Goal: Task Accomplishment & Management: Manage account settings

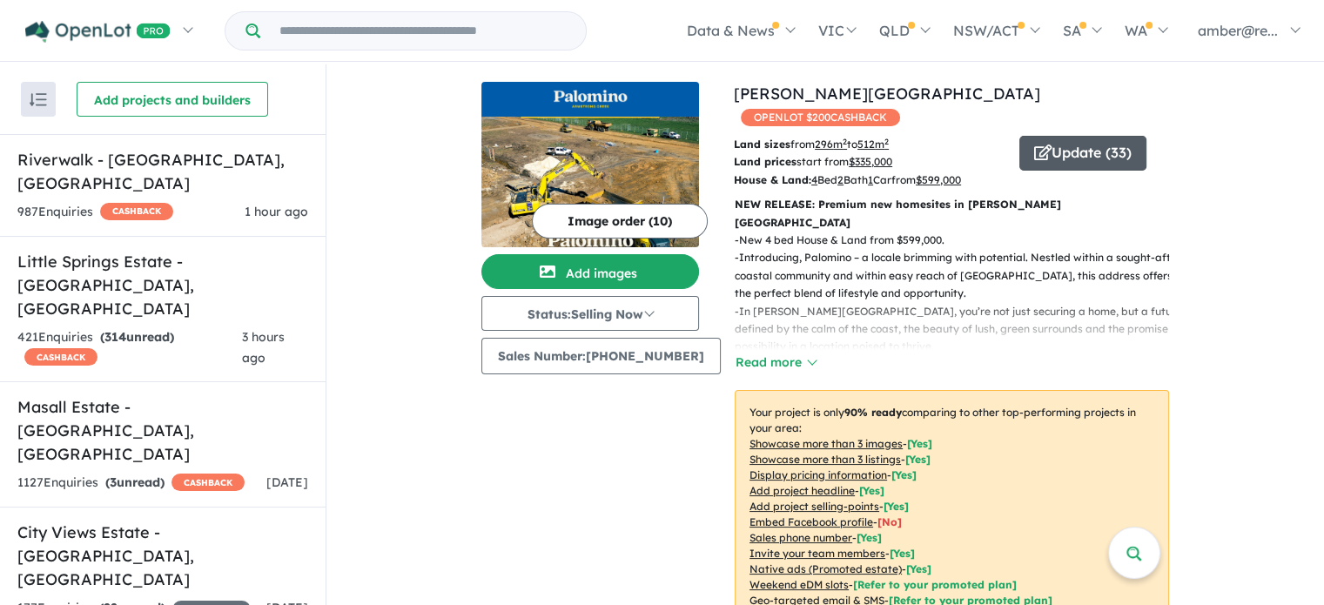
click at [1041, 144] on icon "button" at bounding box center [1042, 152] width 17 height 16
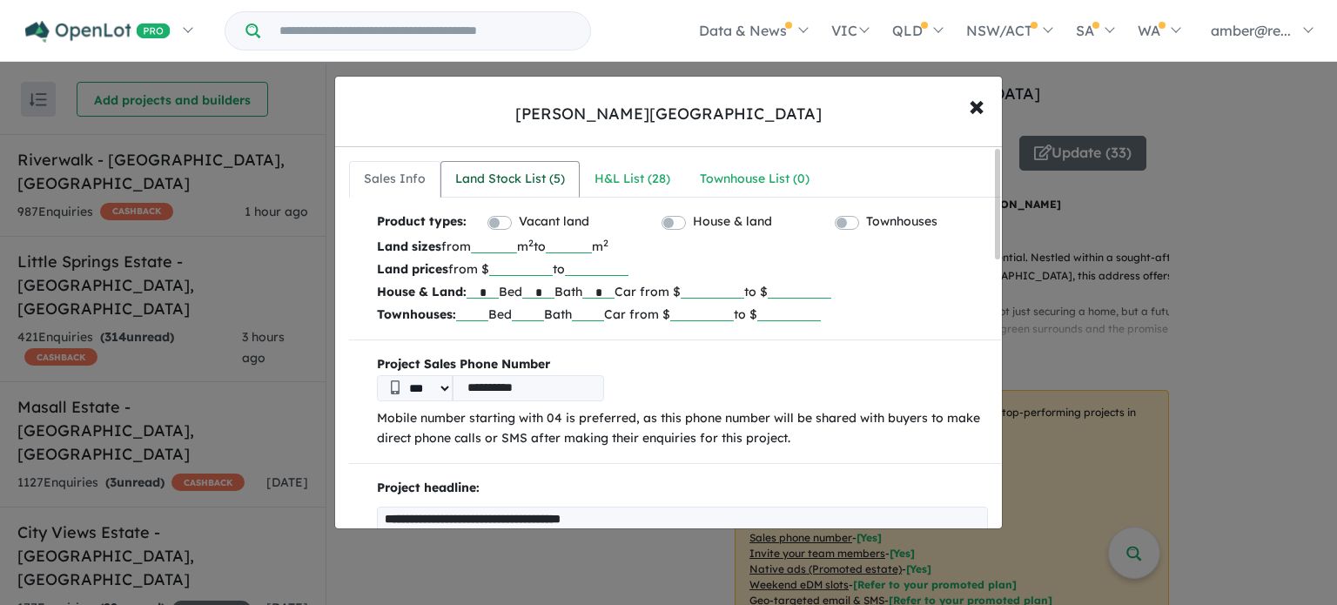
click at [551, 180] on div "Land Stock List ( 5 )" at bounding box center [510, 179] width 110 height 21
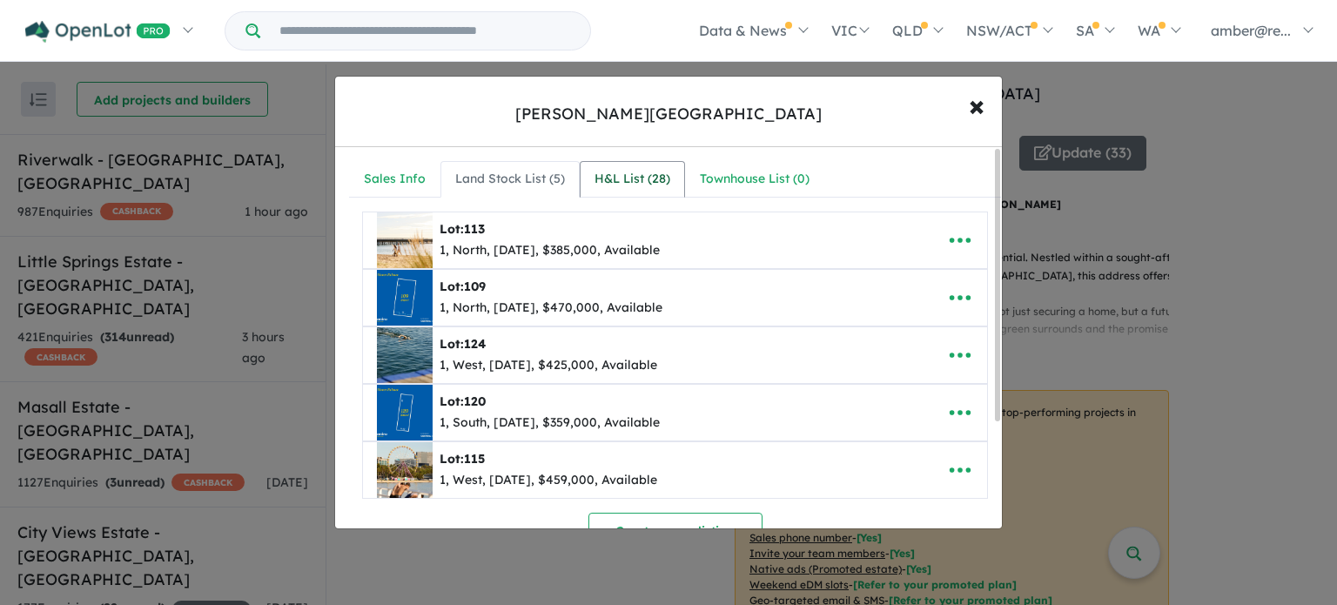
click at [653, 185] on div "H&L List ( 28 )" at bounding box center [632, 179] width 76 height 21
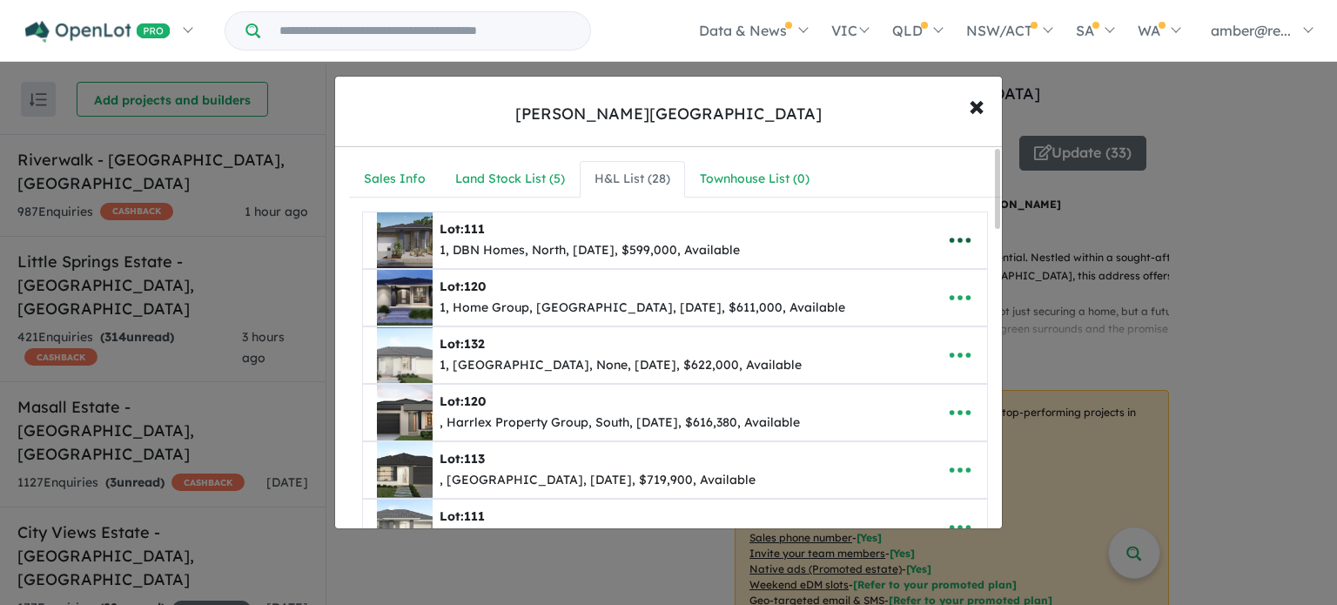
click at [961, 228] on icon "button" at bounding box center [960, 240] width 26 height 26
click at [924, 318] on link "Remove" at bounding box center [921, 324] width 129 height 40
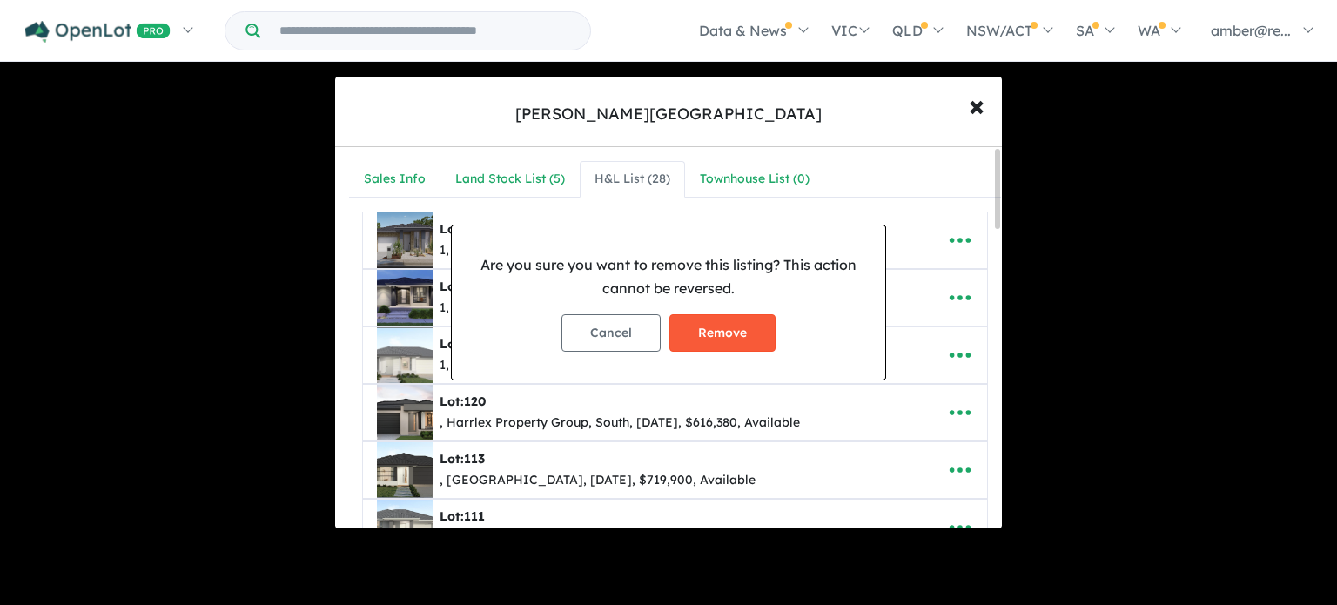
click at [707, 319] on button "Remove" at bounding box center [722, 332] width 106 height 37
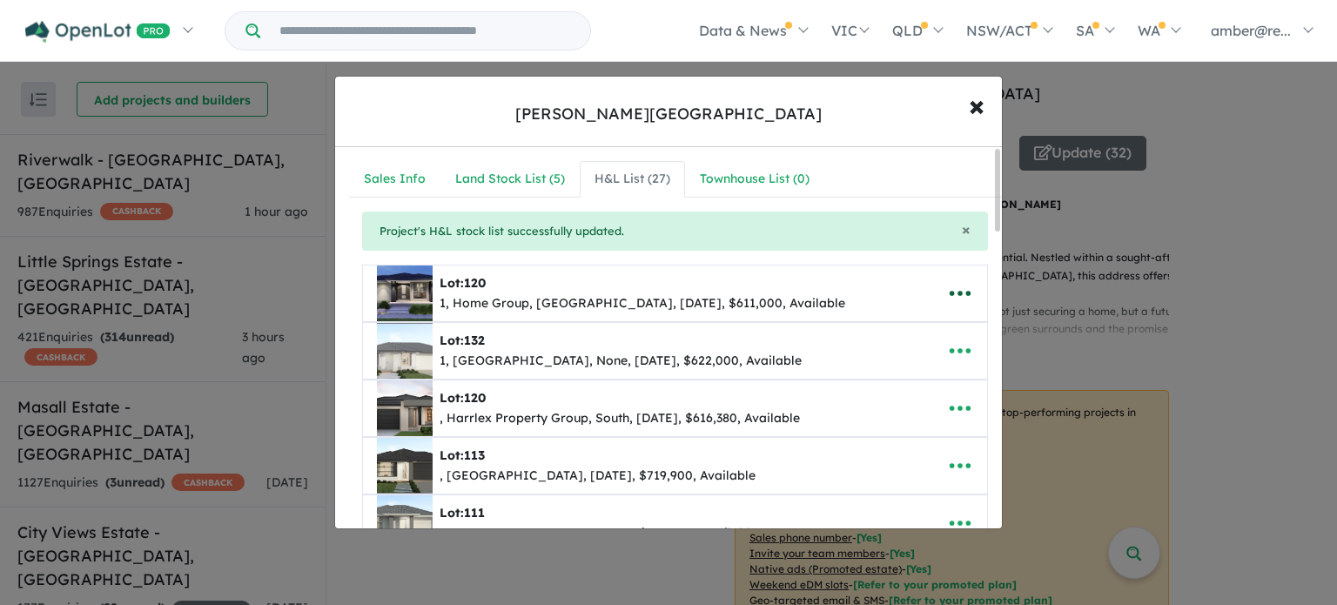
click at [948, 293] on icon "button" at bounding box center [960, 293] width 26 height 26
click at [917, 372] on link "Remove" at bounding box center [921, 378] width 129 height 40
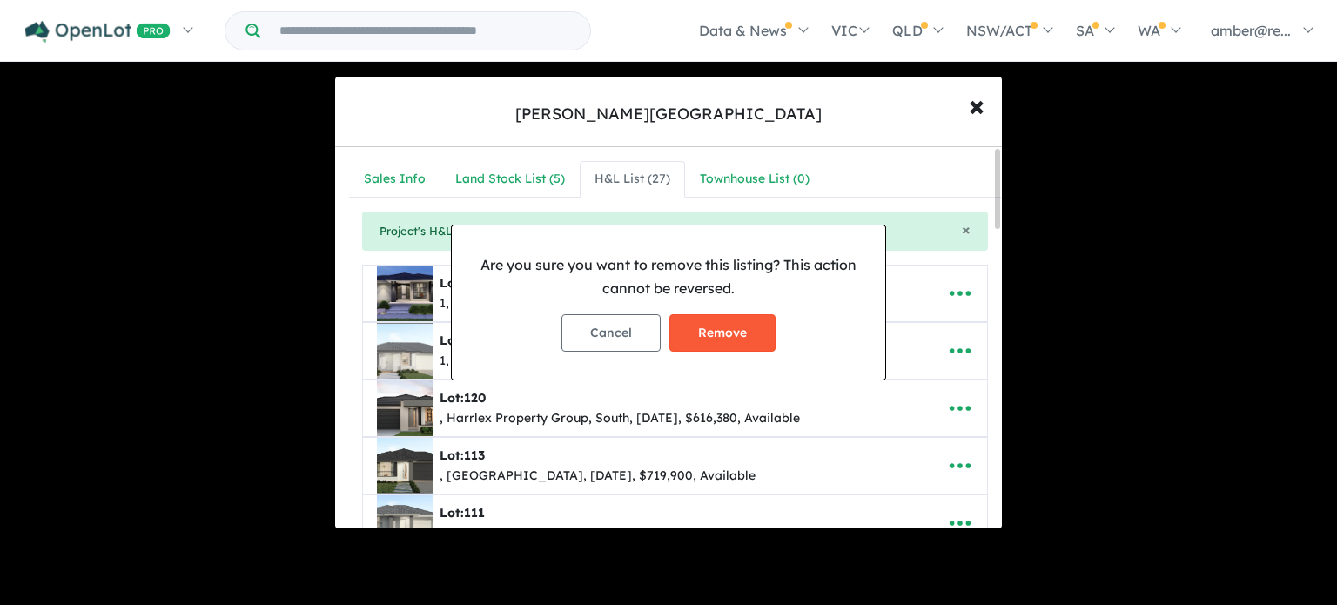
click at [750, 323] on button "Remove" at bounding box center [722, 332] width 106 height 37
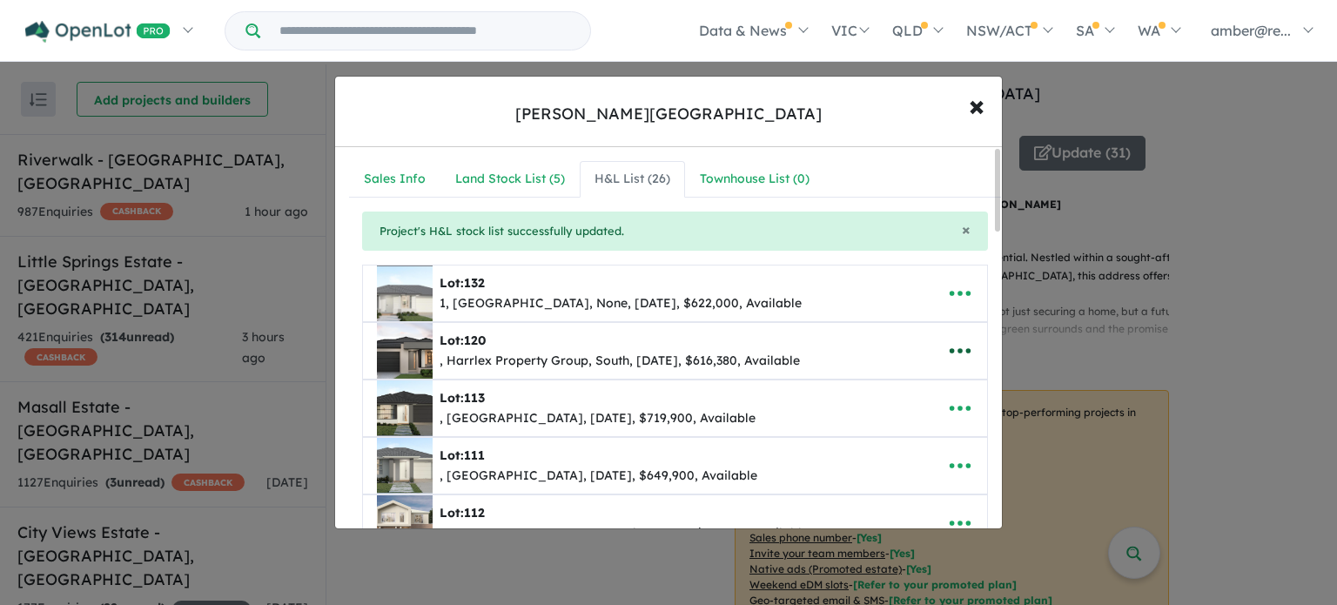
click at [947, 343] on icon "button" at bounding box center [960, 351] width 26 height 26
click at [908, 437] on link "Remove" at bounding box center [921, 435] width 129 height 40
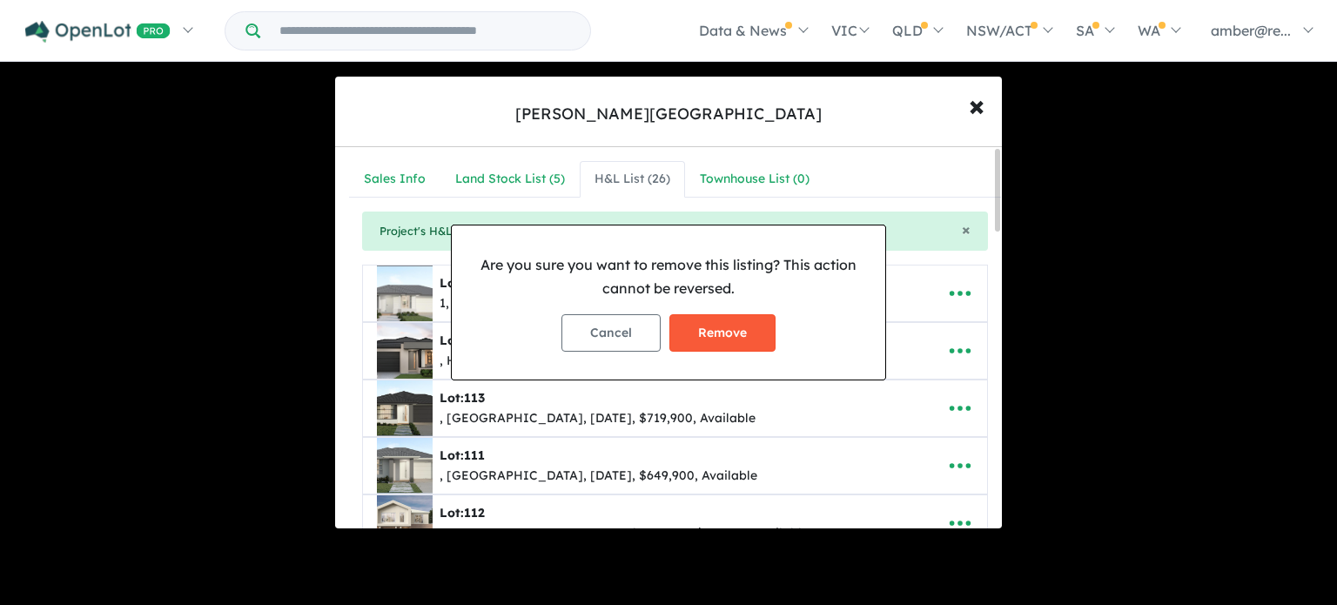
click at [744, 327] on button "Remove" at bounding box center [722, 332] width 106 height 37
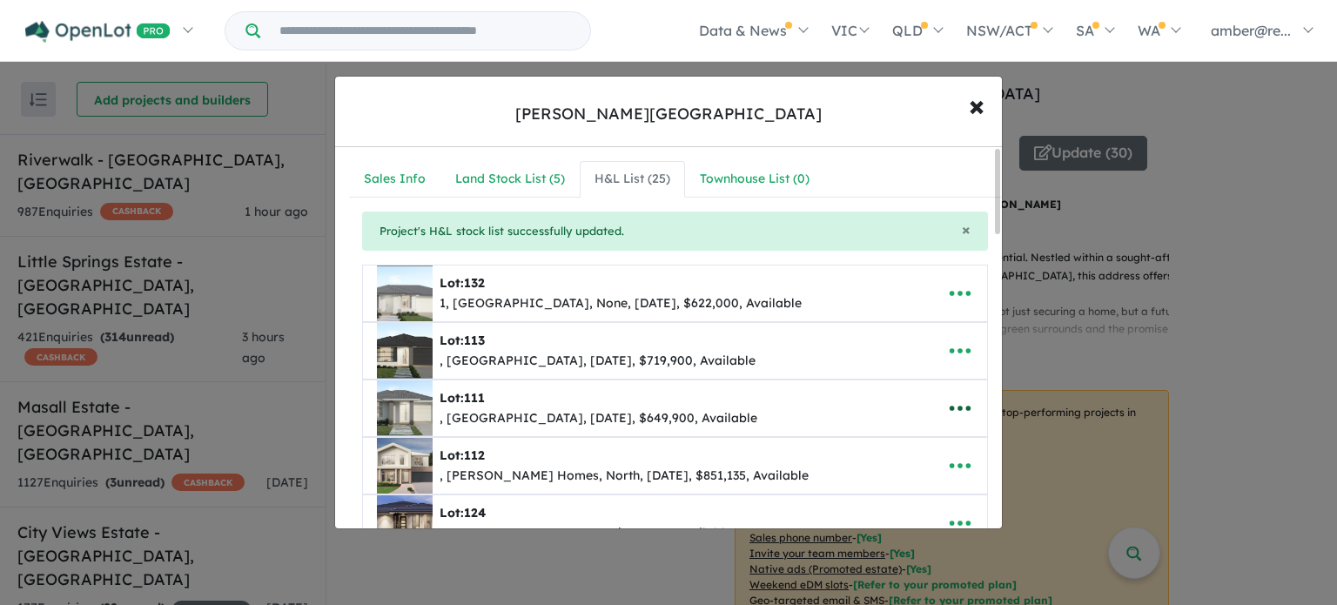
click at [961, 403] on icon "button" at bounding box center [960, 408] width 26 height 26
click at [926, 323] on link "Remove" at bounding box center [921, 327] width 129 height 40
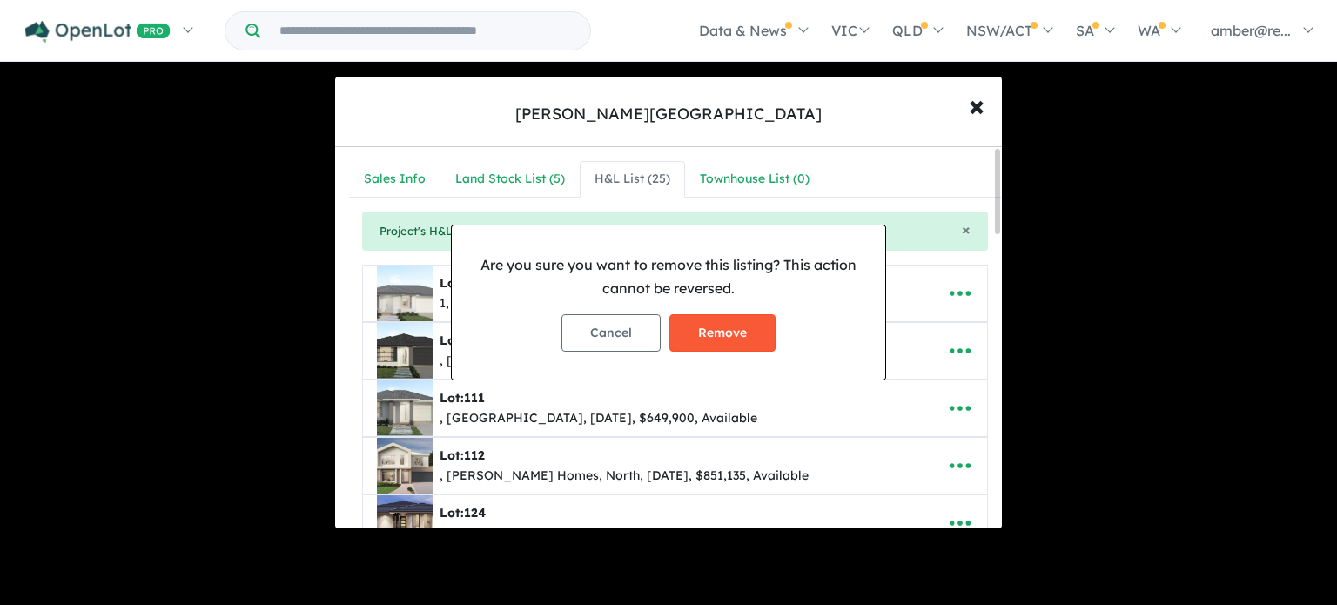
click at [730, 327] on button "Remove" at bounding box center [722, 332] width 106 height 37
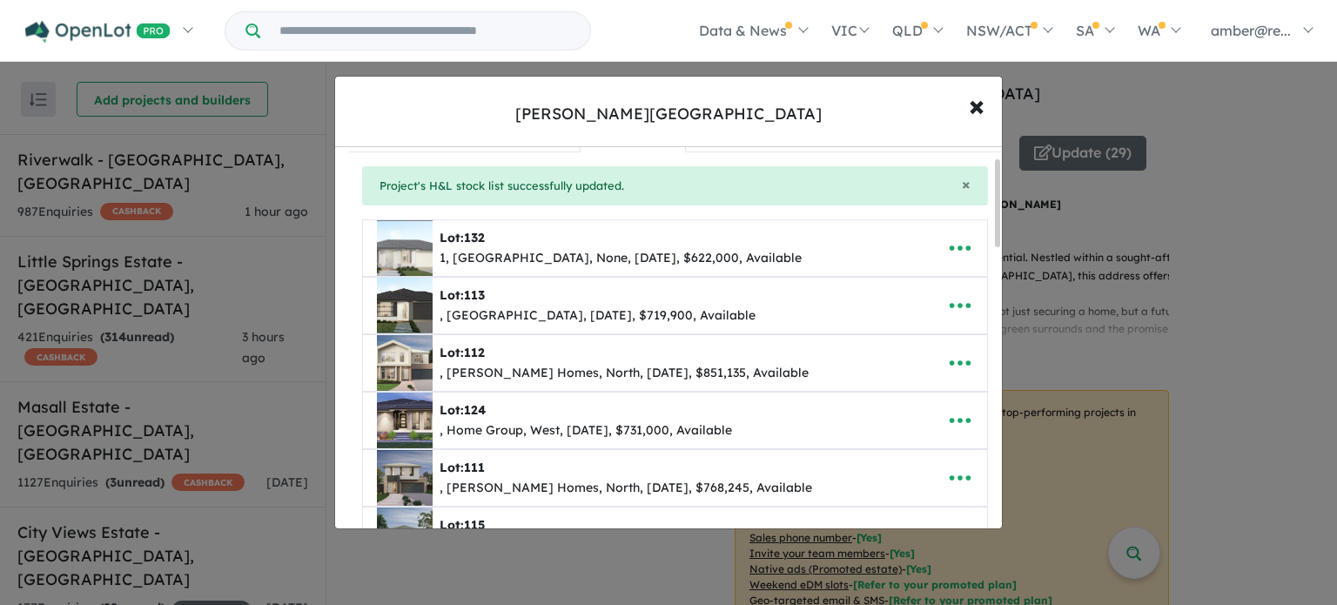
scroll to position [87, 0]
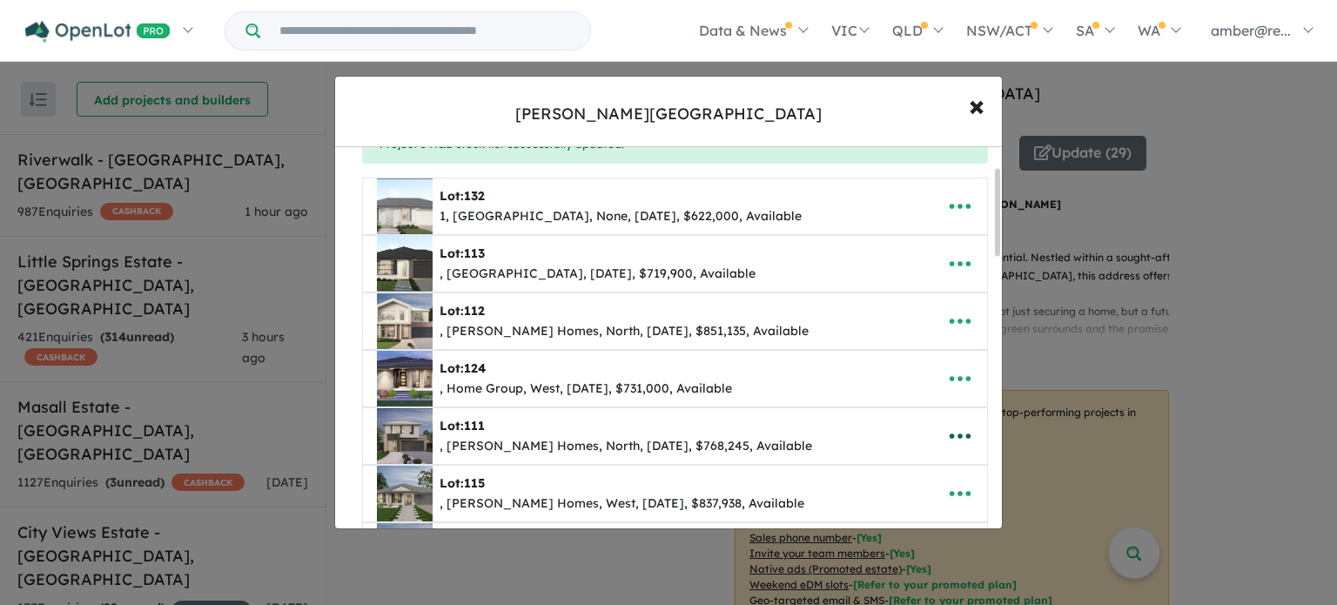
click at [968, 431] on button "button" at bounding box center [960, 436] width 54 height 40
click at [936, 352] on link "Remove" at bounding box center [921, 355] width 129 height 40
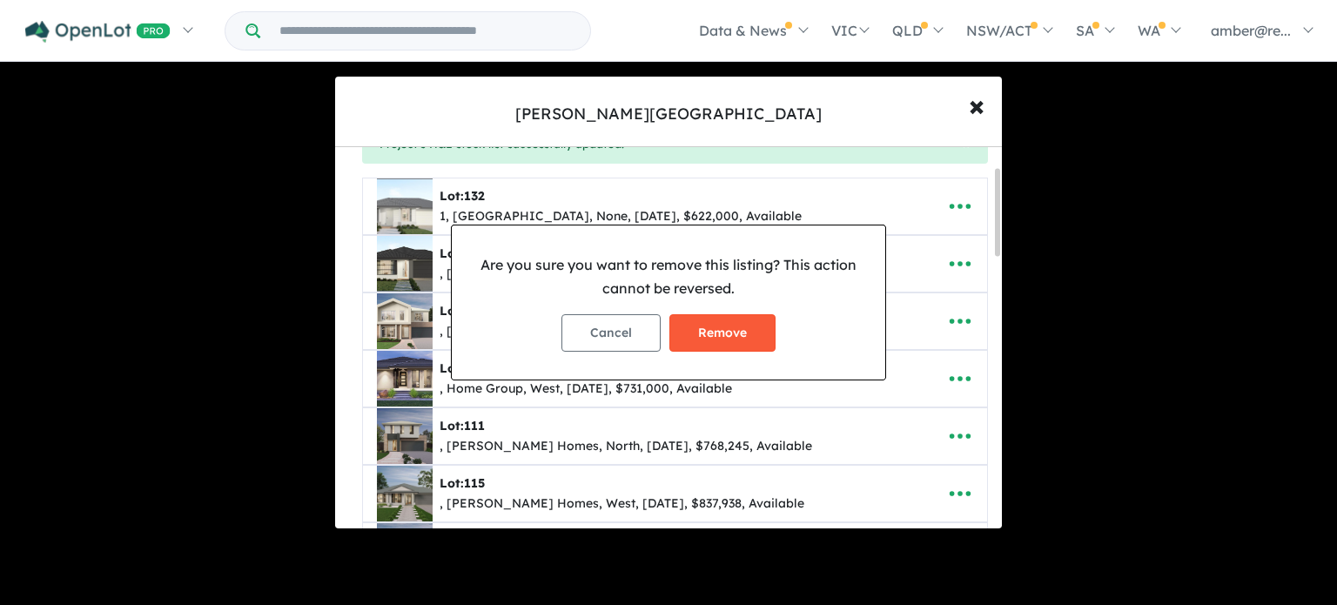
click at [741, 338] on button "Remove" at bounding box center [722, 332] width 106 height 37
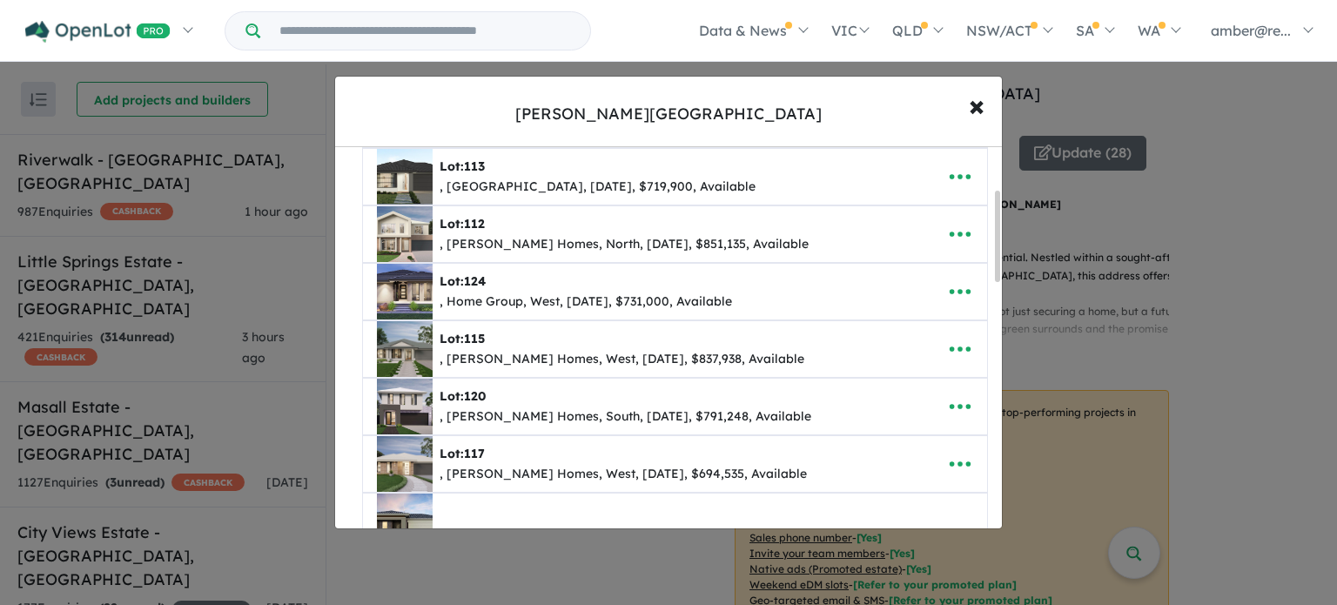
scroll to position [261, 0]
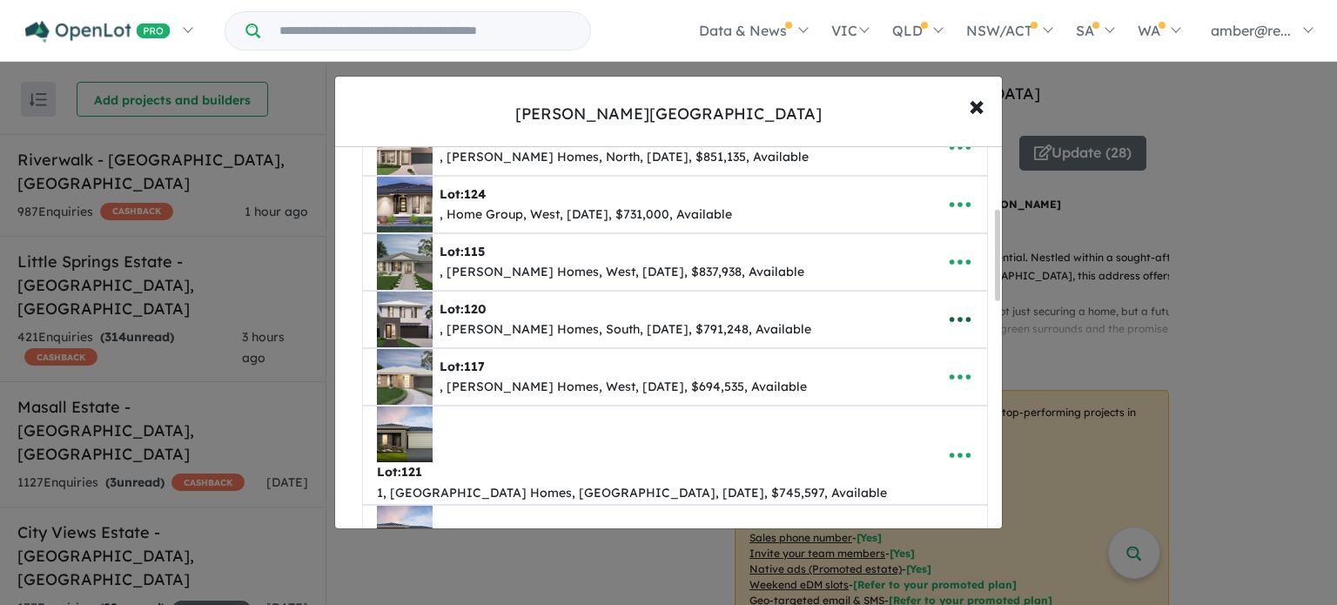
click at [959, 315] on icon "button" at bounding box center [960, 319] width 26 height 26
click at [922, 399] on link "Remove" at bounding box center [921, 404] width 129 height 40
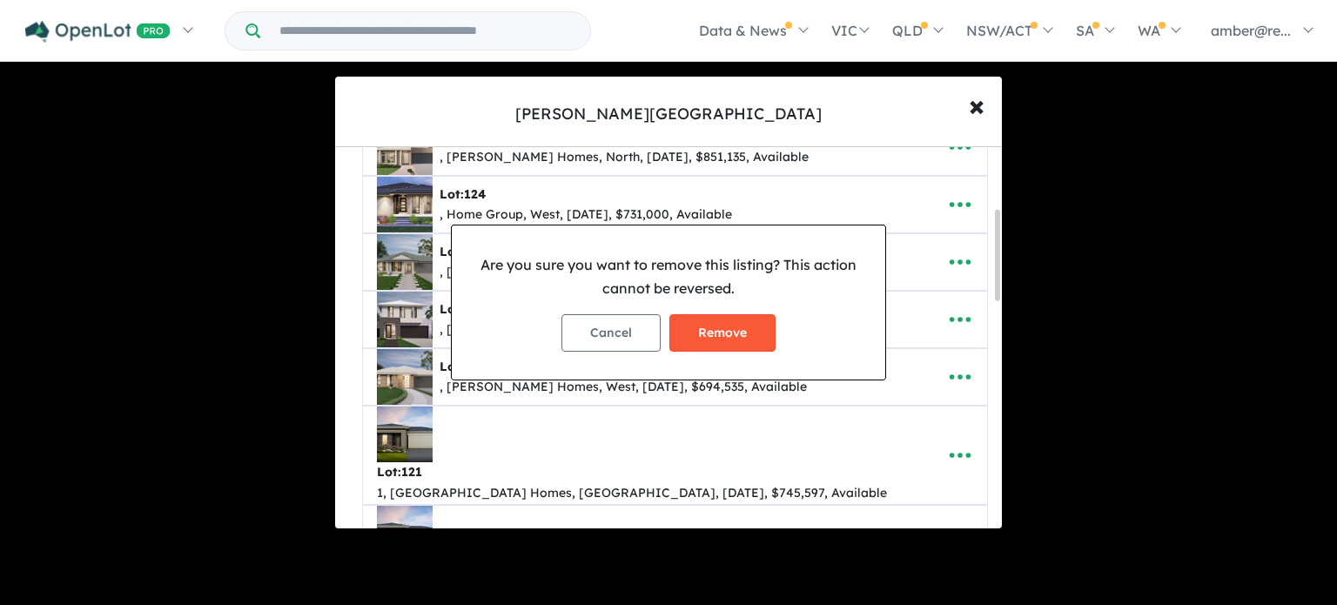
click at [753, 331] on button "Remove" at bounding box center [722, 332] width 106 height 37
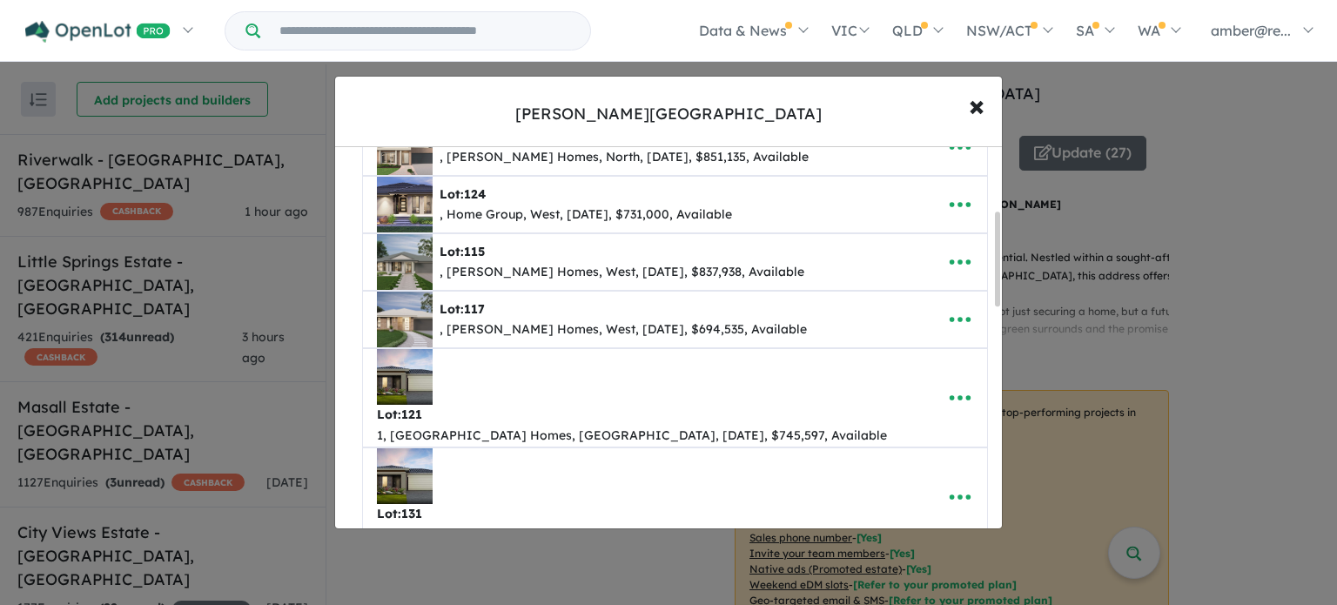
click at [948, 562] on icon "button" at bounding box center [960, 575] width 26 height 26
click at [908, 473] on link "Remove" at bounding box center [921, 493] width 129 height 40
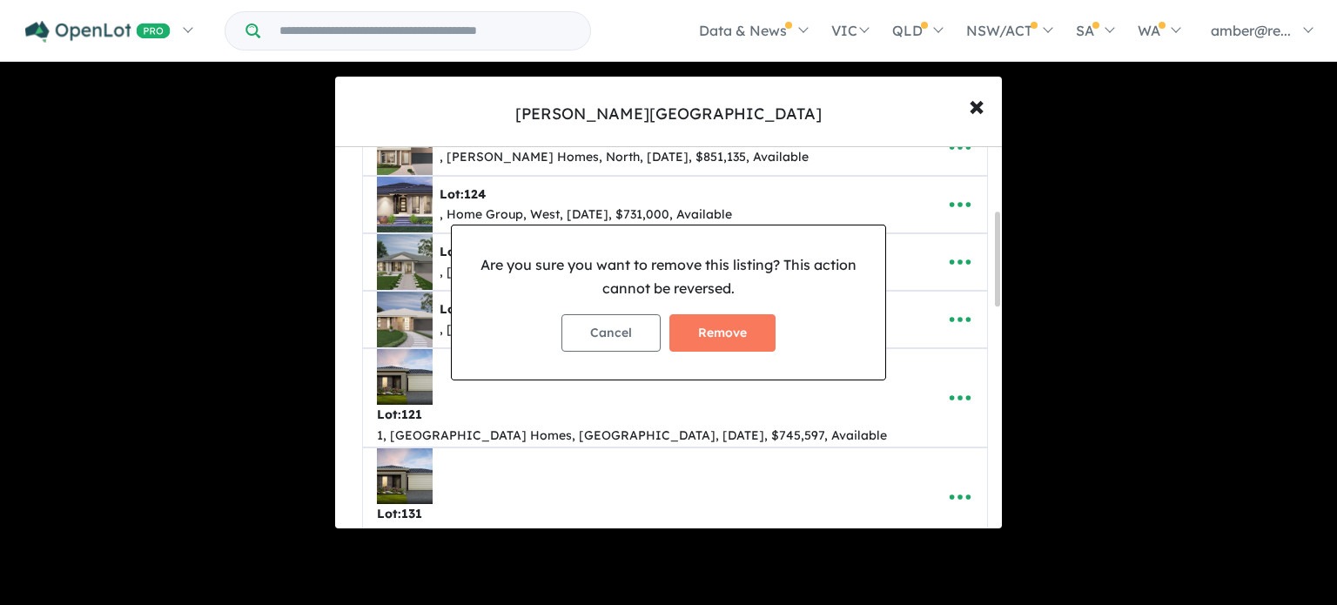
click at [700, 306] on div "Cancel Remove" at bounding box center [668, 332] width 405 height 65
click at [701, 320] on button "Remove" at bounding box center [722, 332] width 106 height 37
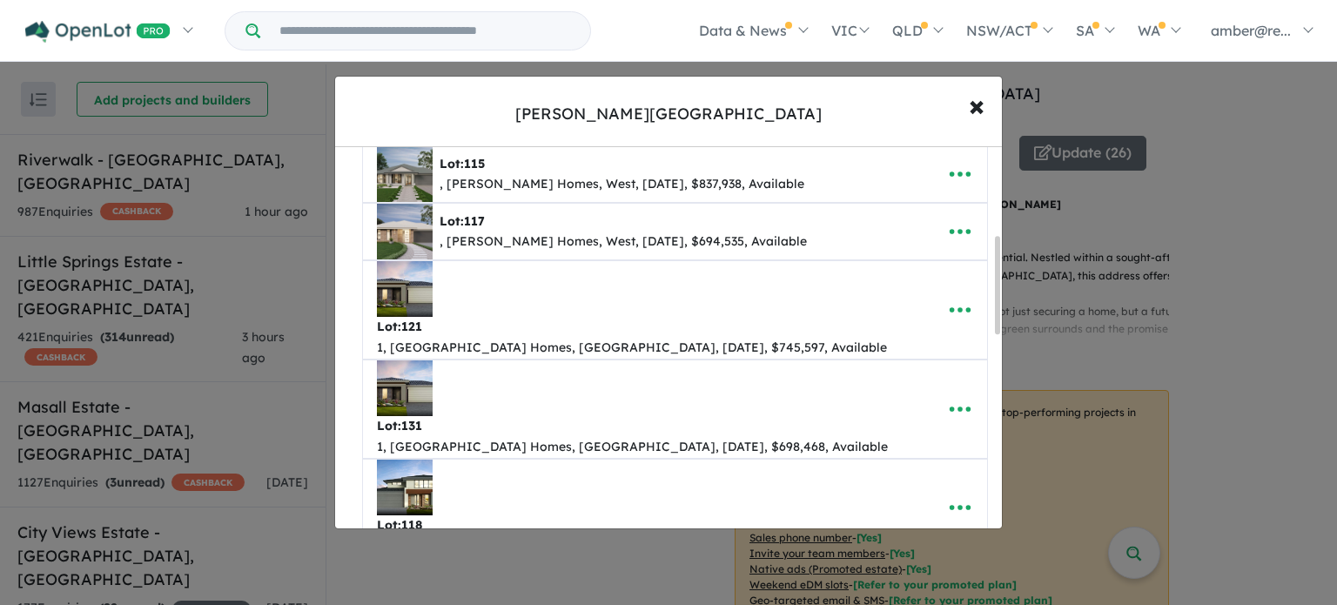
scroll to position [435, 0]
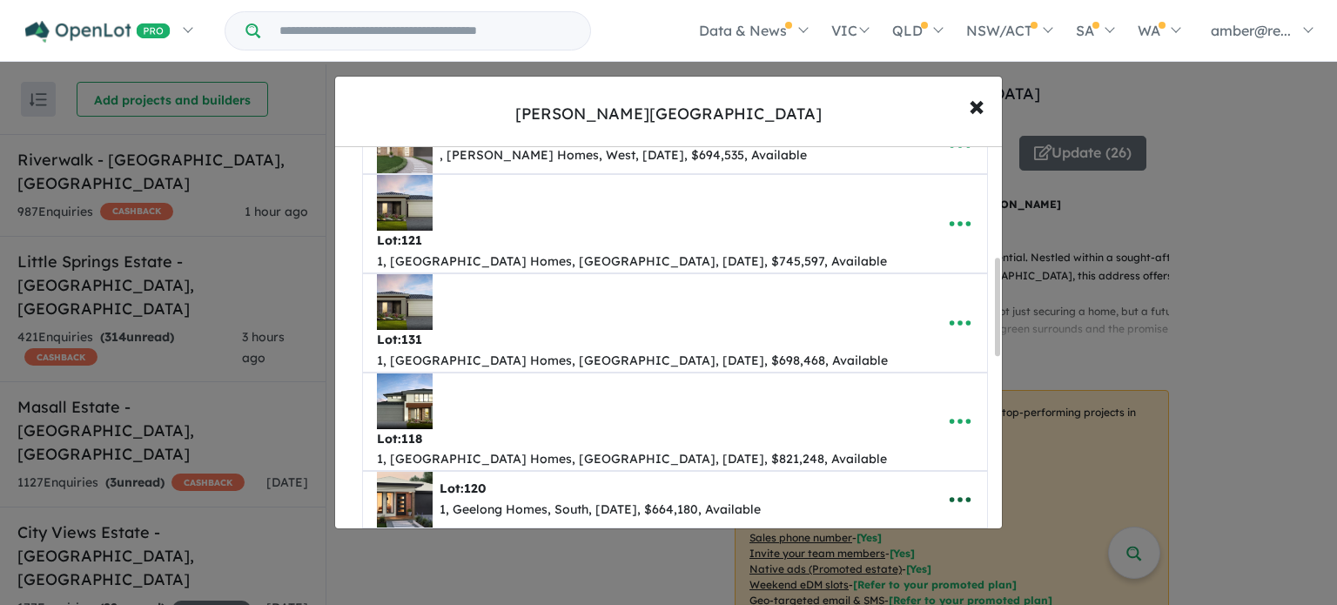
click at [962, 497] on icon "button" at bounding box center [959, 499] width 21 height 5
click at [942, 564] on link "Remove" at bounding box center [921, 584] width 129 height 40
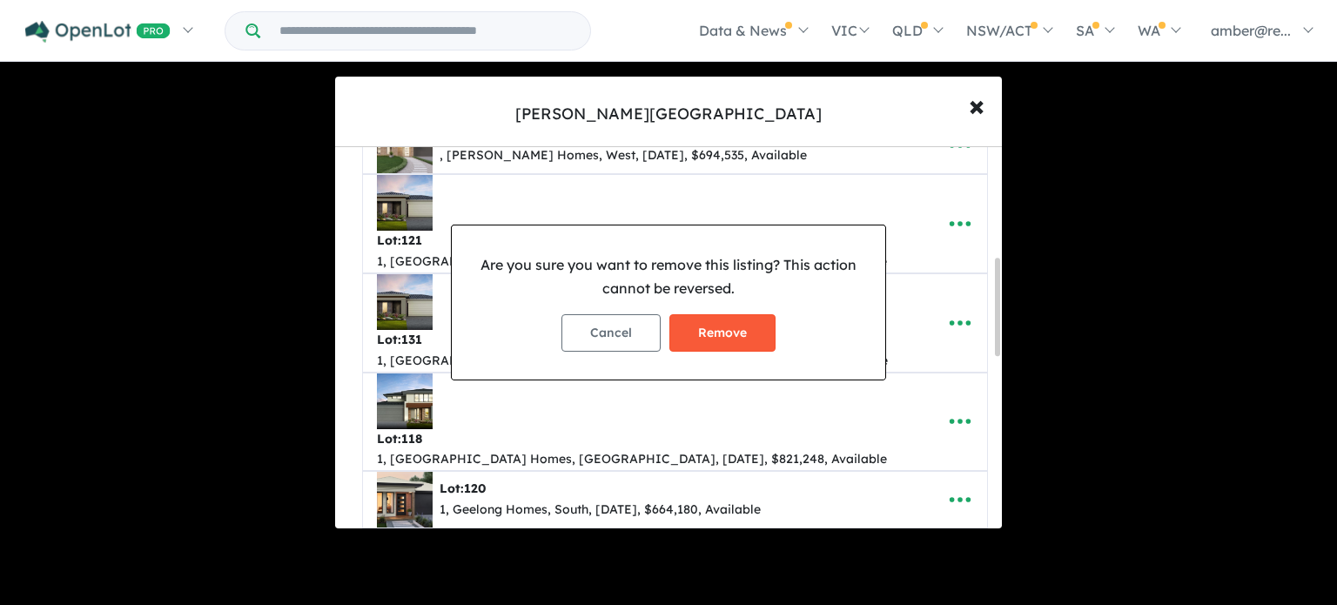
click at [736, 336] on button "Remove" at bounding box center [722, 332] width 106 height 37
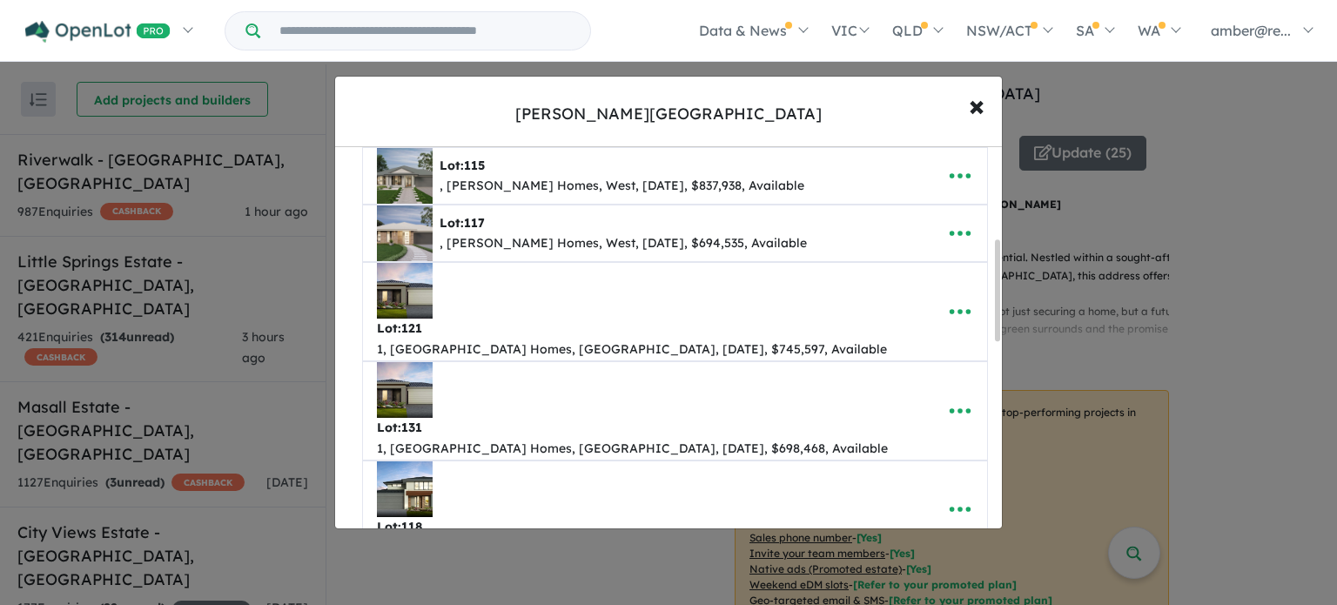
scroll to position [348, 0]
click at [961, 573] on icon "button" at bounding box center [960, 586] width 26 height 26
click at [922, 486] on link "Remove" at bounding box center [921, 506] width 129 height 40
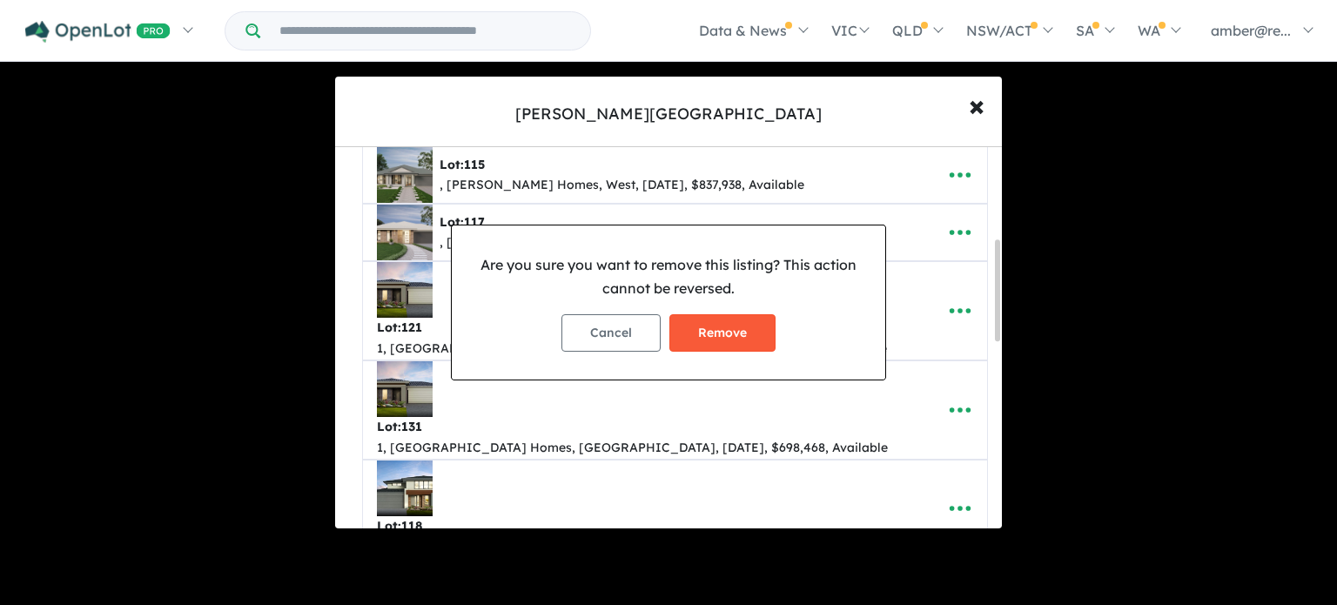
click at [722, 336] on button "Remove" at bounding box center [722, 332] width 106 height 37
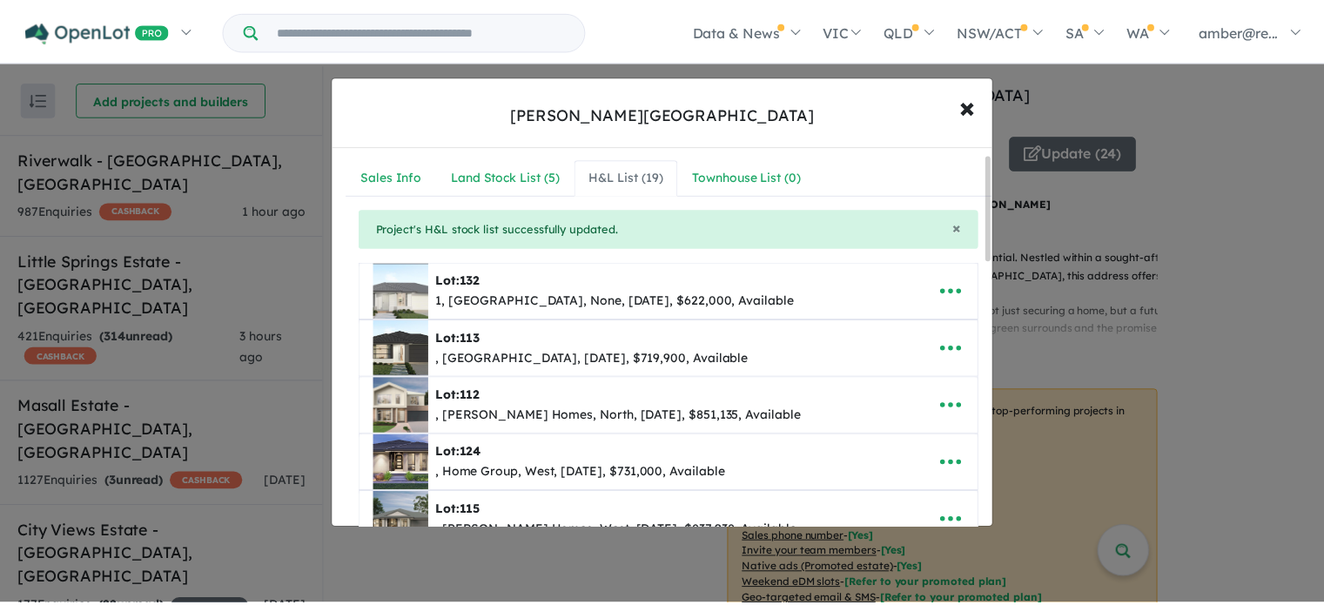
scroll to position [0, 0]
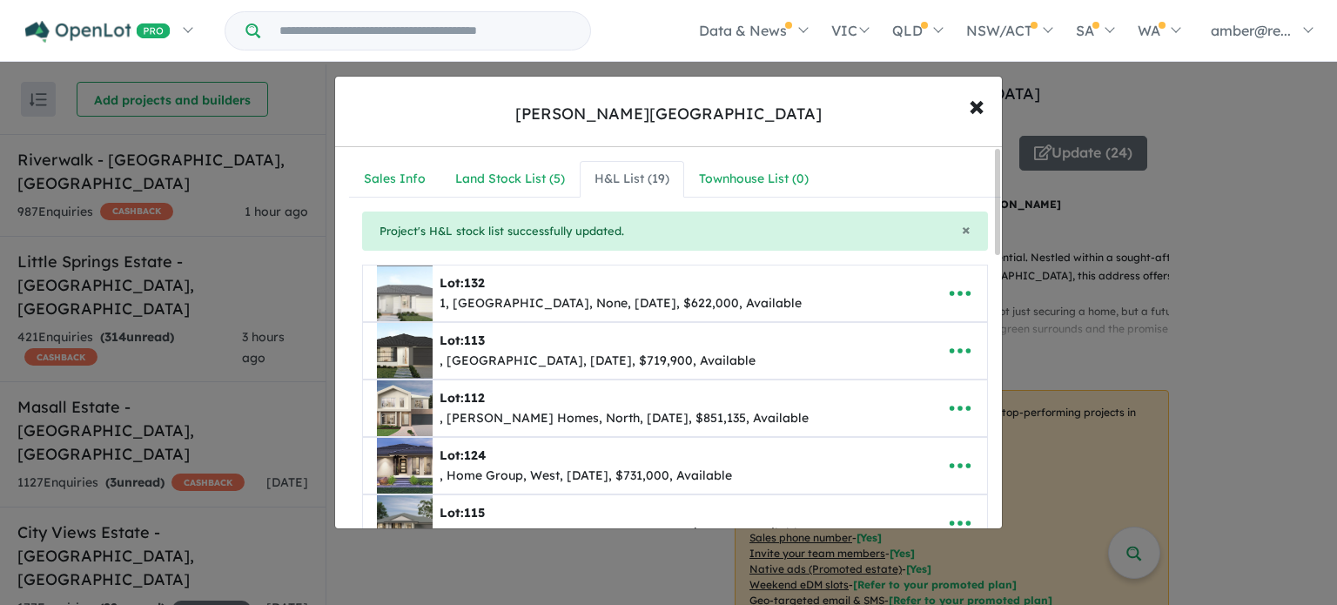
click at [1163, 351] on div "**********" at bounding box center [668, 302] width 1337 height 605
